Goal: Navigation & Orientation: Find specific page/section

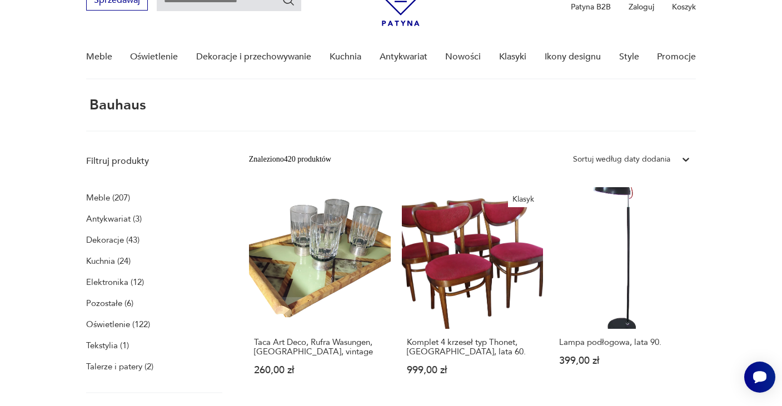
click at [603, 158] on div "Sortuj według daty dodania" at bounding box center [621, 159] width 97 height 12
click at [602, 212] on div "Sortuj według ceny (od najmniejszej)" at bounding box center [631, 210] width 128 height 24
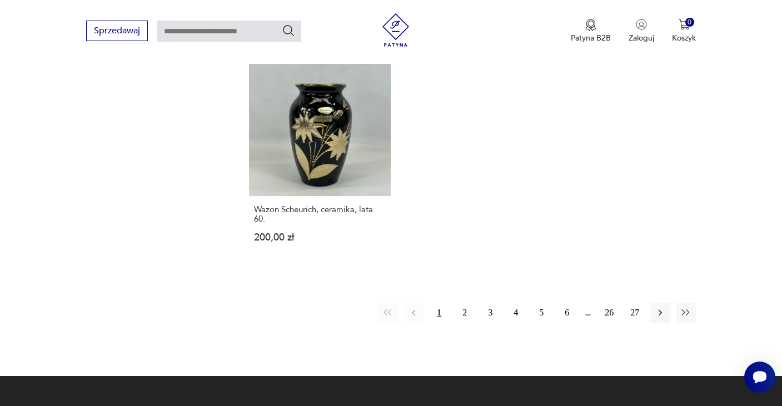
scroll to position [1381, 0]
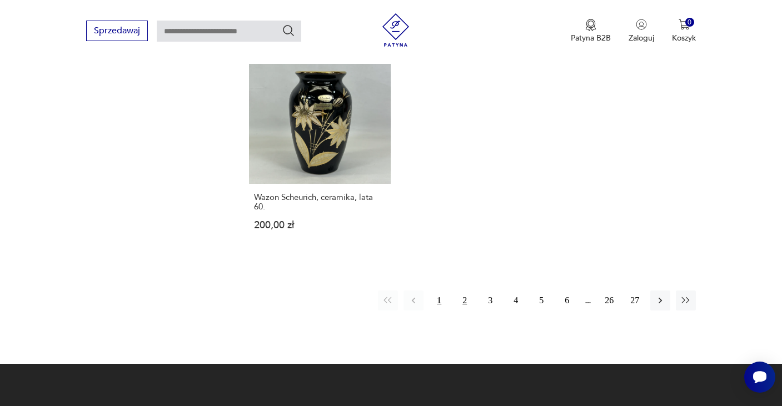
click at [462, 311] on button "2" at bounding box center [464, 301] width 20 height 20
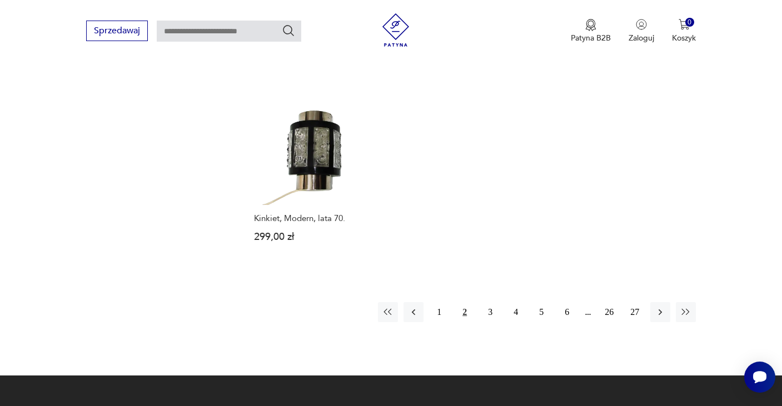
scroll to position [1369, 0]
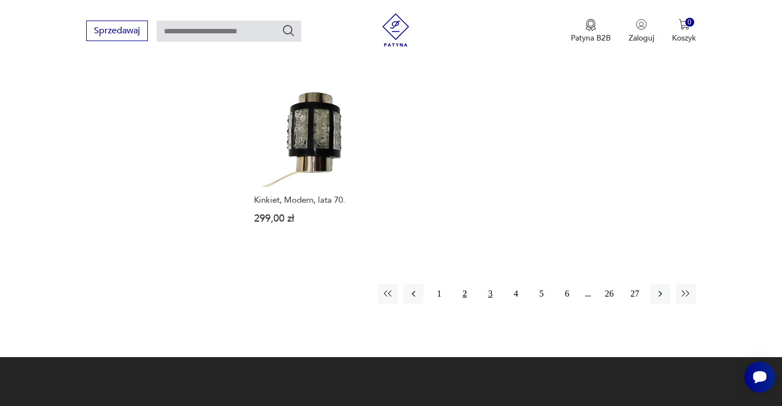
click at [490, 304] on button "3" at bounding box center [490, 294] width 20 height 20
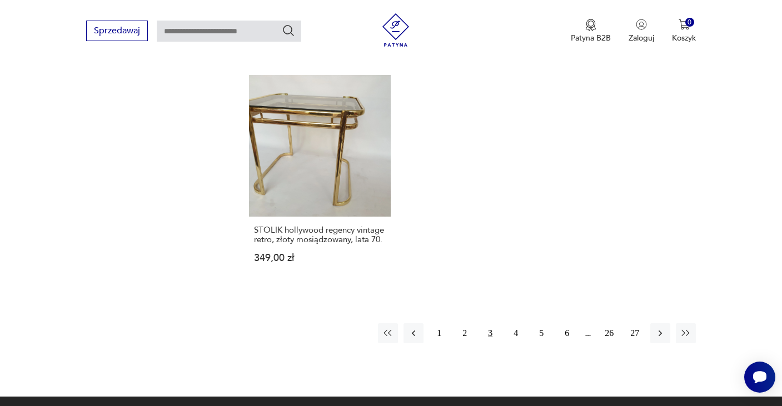
scroll to position [1359, 0]
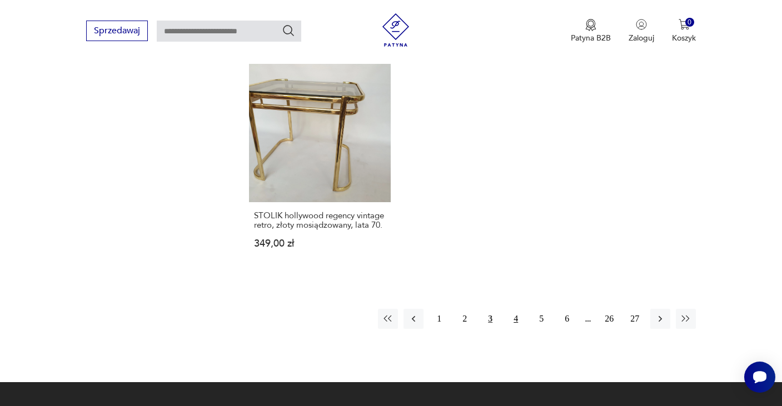
click at [514, 329] on button "4" at bounding box center [515, 319] width 20 height 20
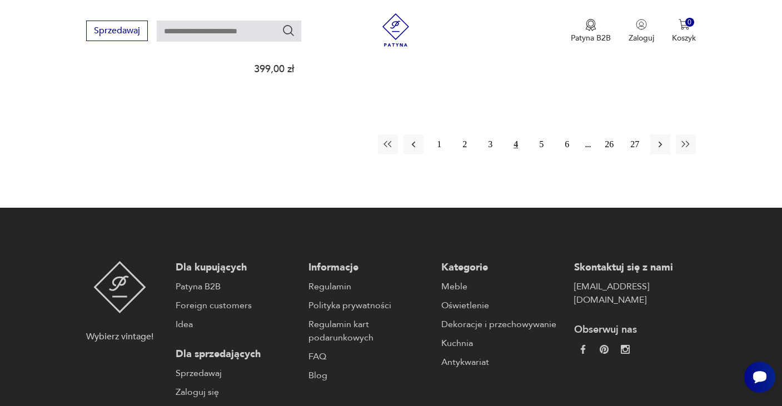
scroll to position [1521, 0]
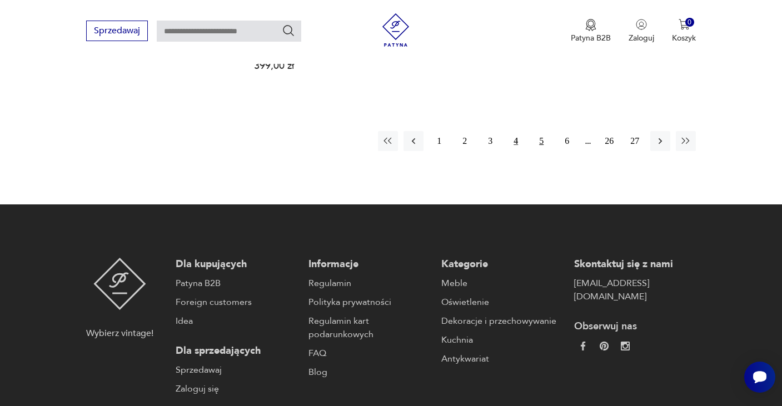
click at [543, 151] on button "5" at bounding box center [541, 141] width 20 height 20
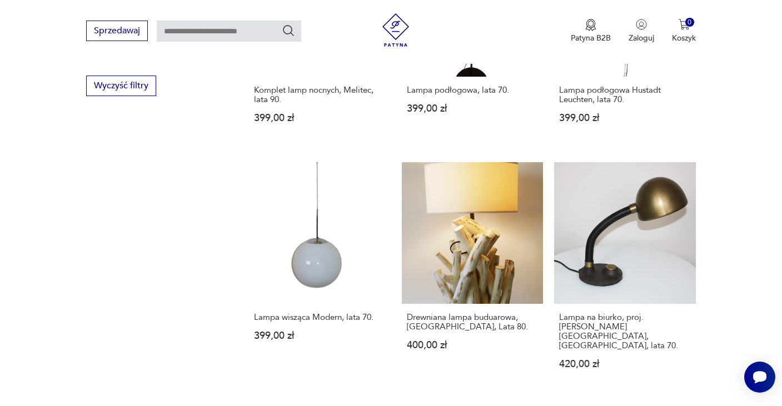
scroll to position [790, 0]
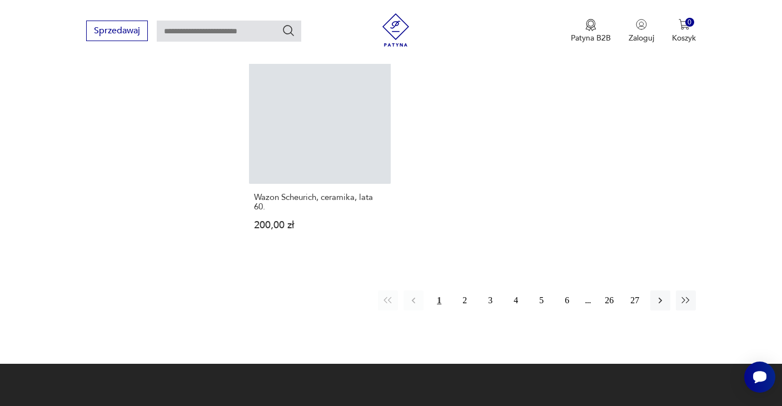
scroll to position [59, 0]
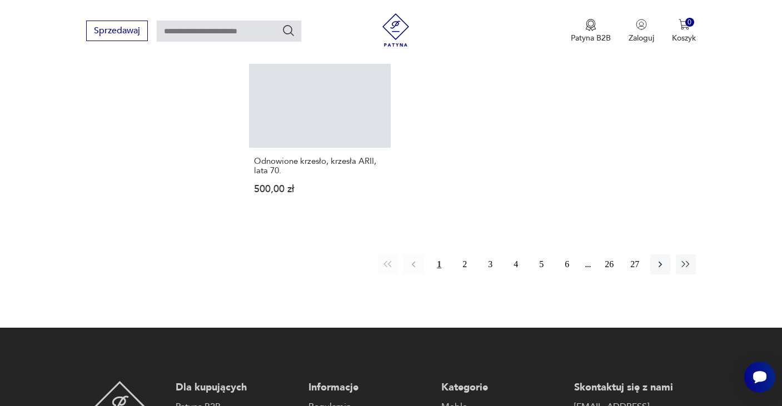
scroll to position [178, 0]
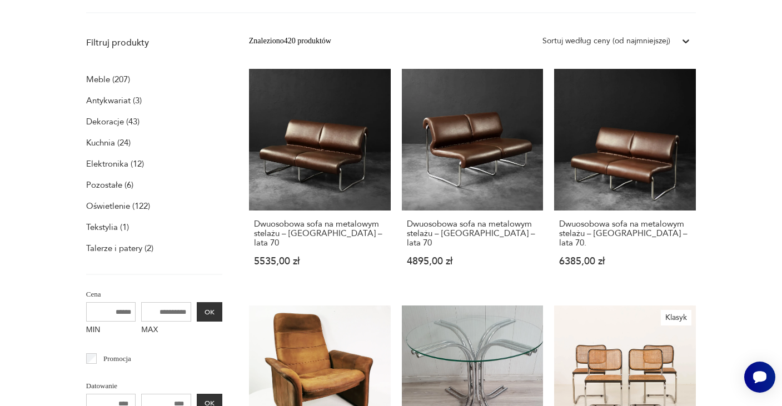
scroll to position [42, 0]
